Goal: Task Accomplishment & Management: Manage account settings

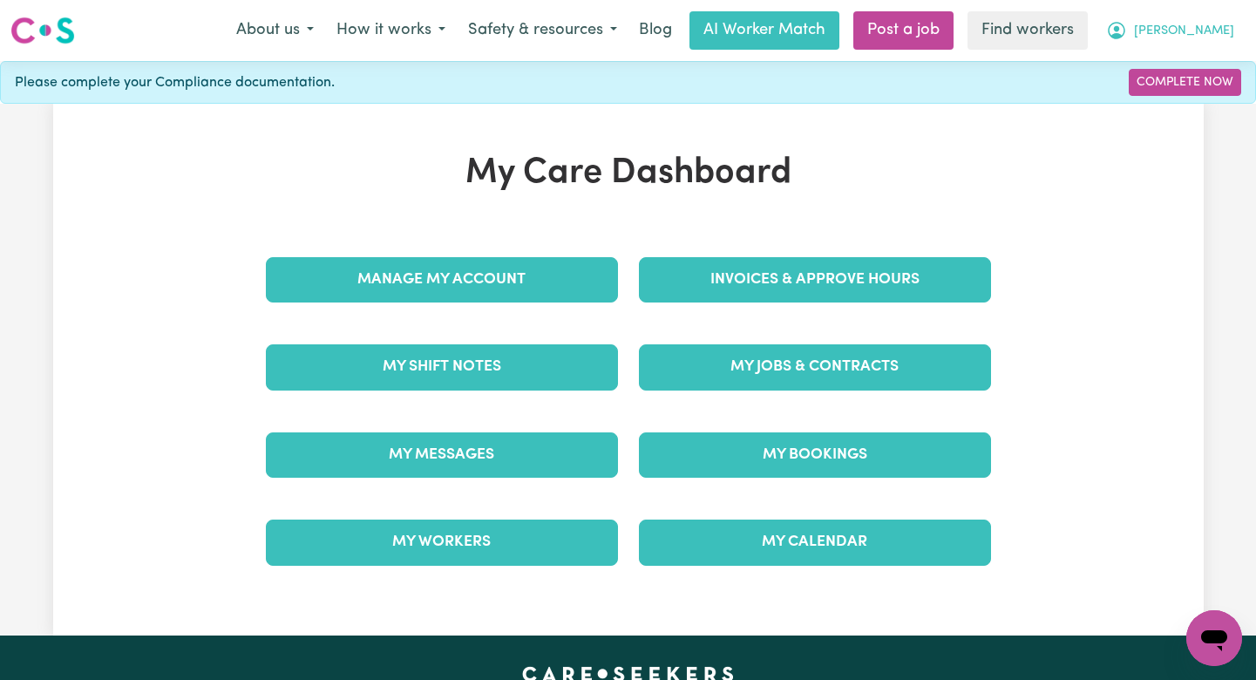
click at [1127, 33] on icon "My Account" at bounding box center [1116, 30] width 21 height 21
click at [1164, 105] on link "Logout" at bounding box center [1176, 100] width 138 height 33
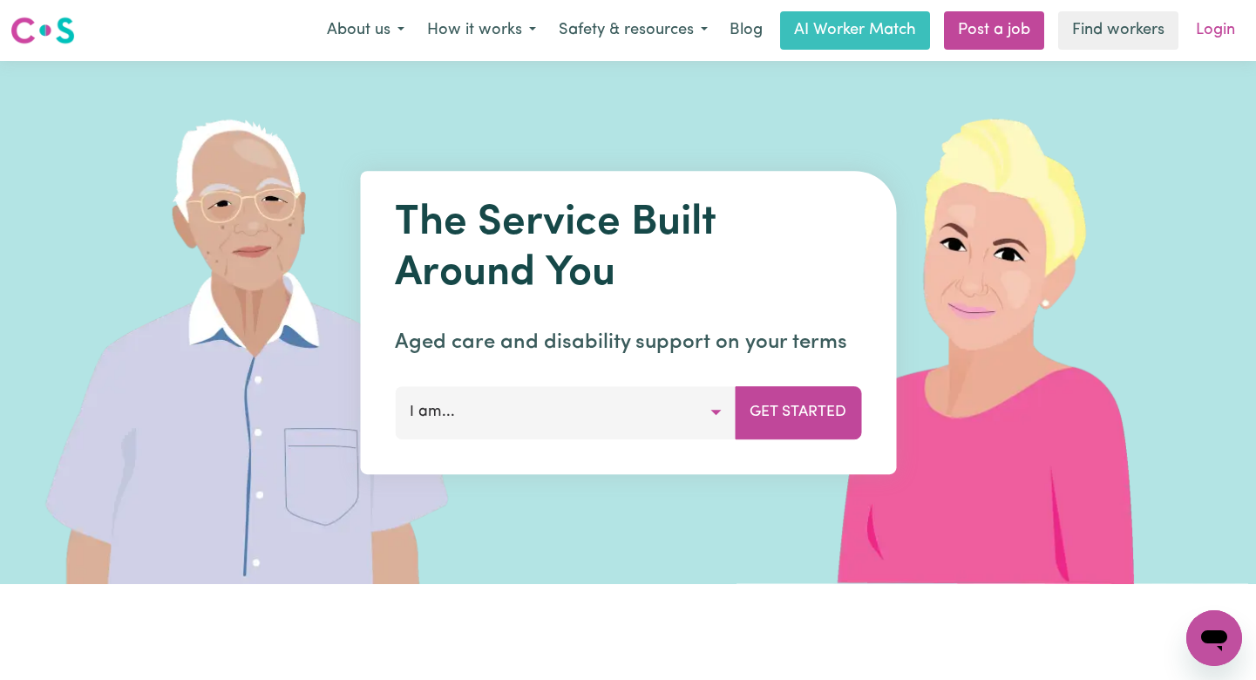
click at [1219, 36] on link "Login" at bounding box center [1216, 30] width 60 height 38
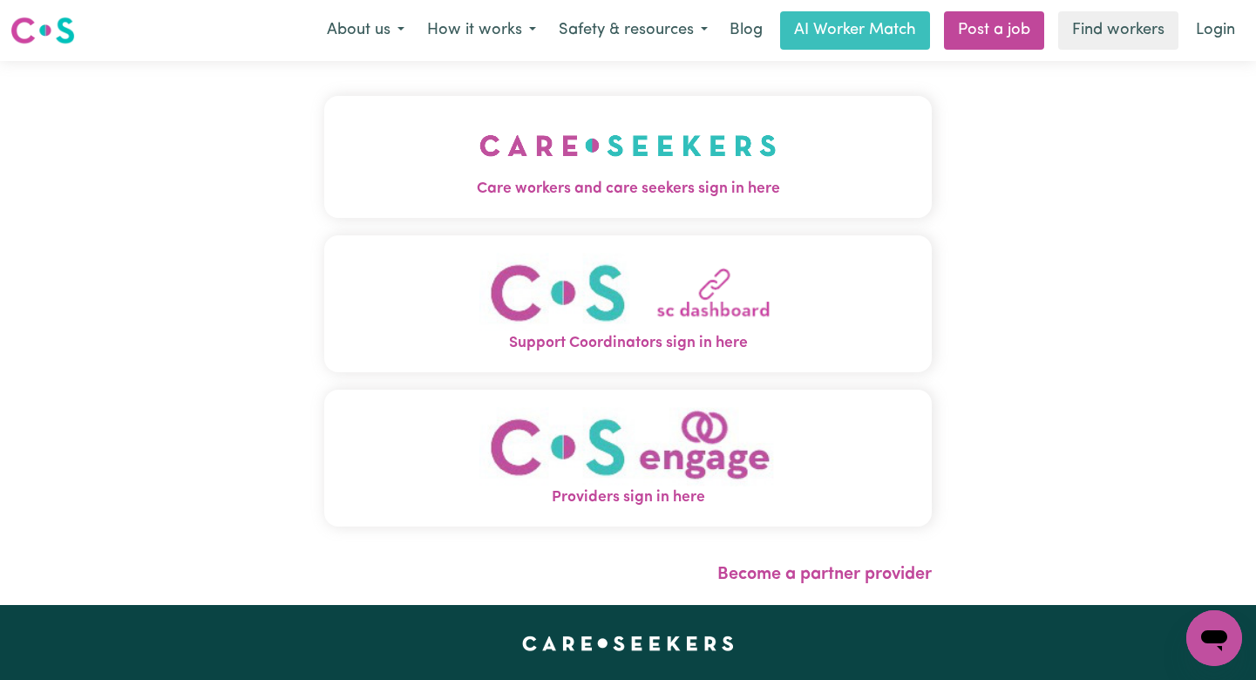
click at [690, 120] on button "Care workers and care seekers sign in here" at bounding box center [628, 157] width 608 height 122
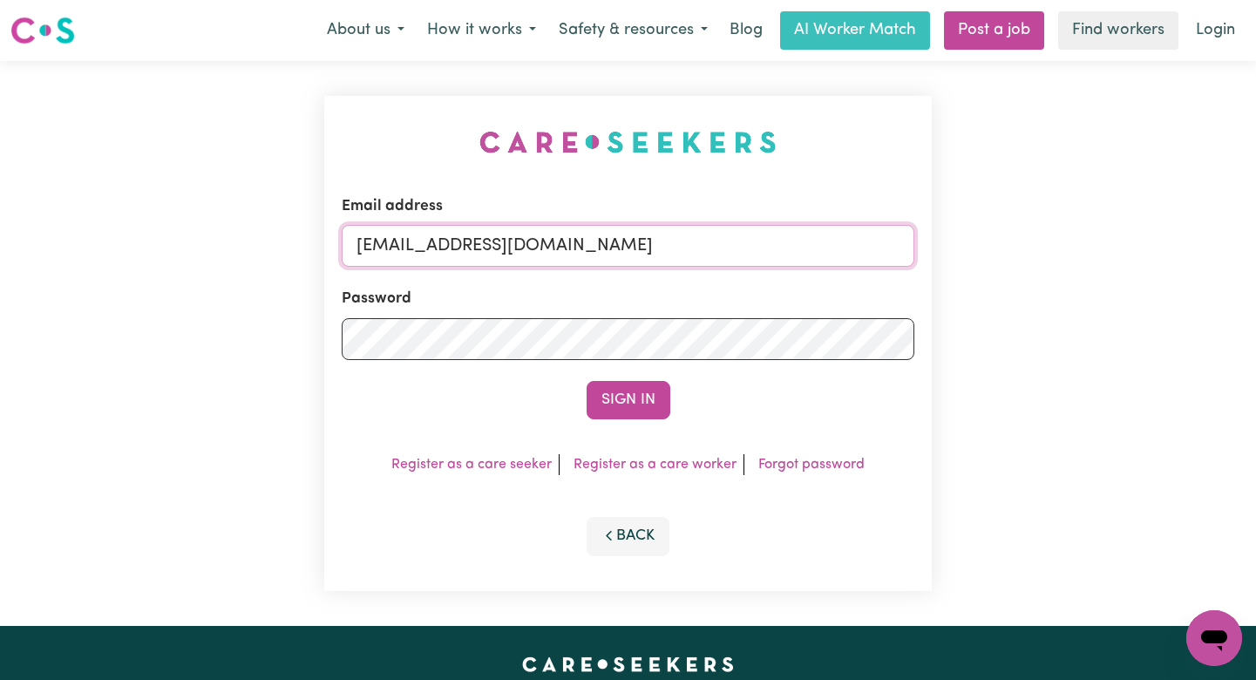
drag, startPoint x: 899, startPoint y: 237, endPoint x: 449, endPoint y: 256, distance: 450.2
click at [448, 256] on input "[EMAIL_ADDRESS][DOMAIN_NAME]" at bounding box center [628, 246] width 573 height 42
paste input "NatashaPI"
type input "[EMAIL_ADDRESS][PERSON_NAME][DOMAIN_NAME]"
click at [587, 381] on button "Sign In" at bounding box center [629, 400] width 84 height 38
